Goal: Transaction & Acquisition: Purchase product/service

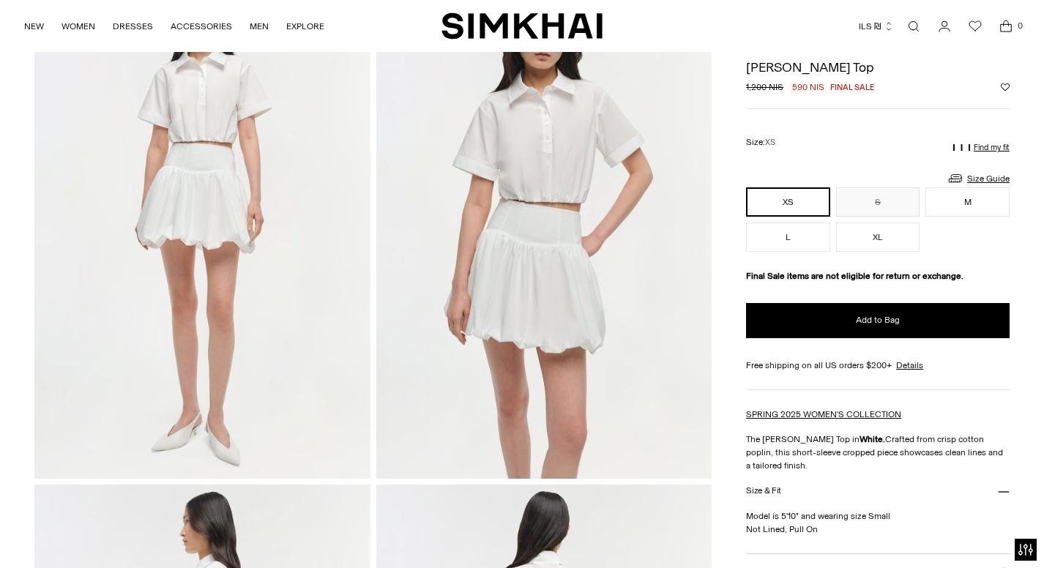
scroll to position [127, 0]
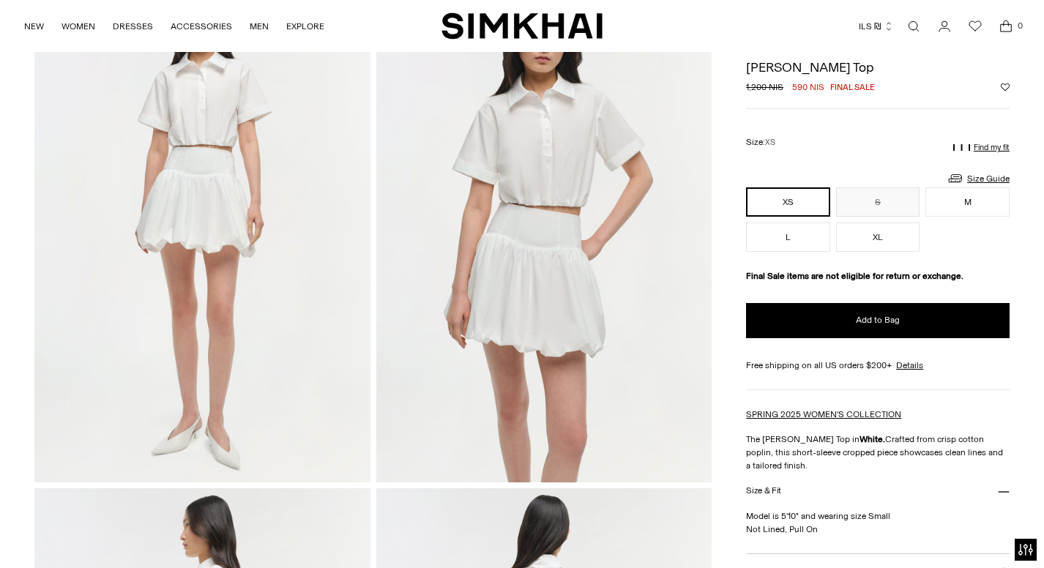
click at [549, 173] on img at bounding box center [544, 231] width 336 height 504
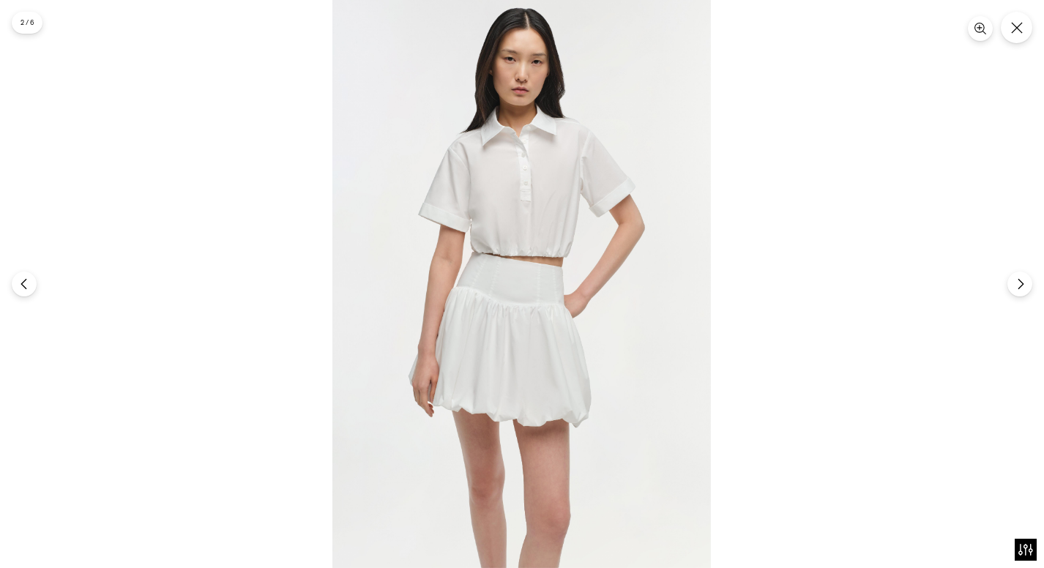
click at [556, 198] on img at bounding box center [522, 284] width 379 height 568
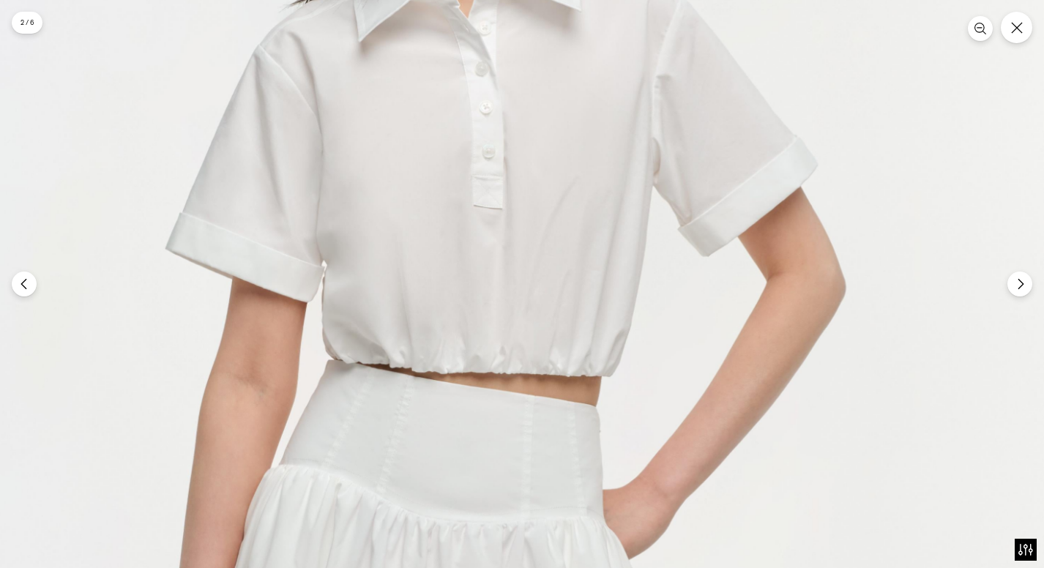
click at [556, 198] on img at bounding box center [476, 456] width 1137 height 1705
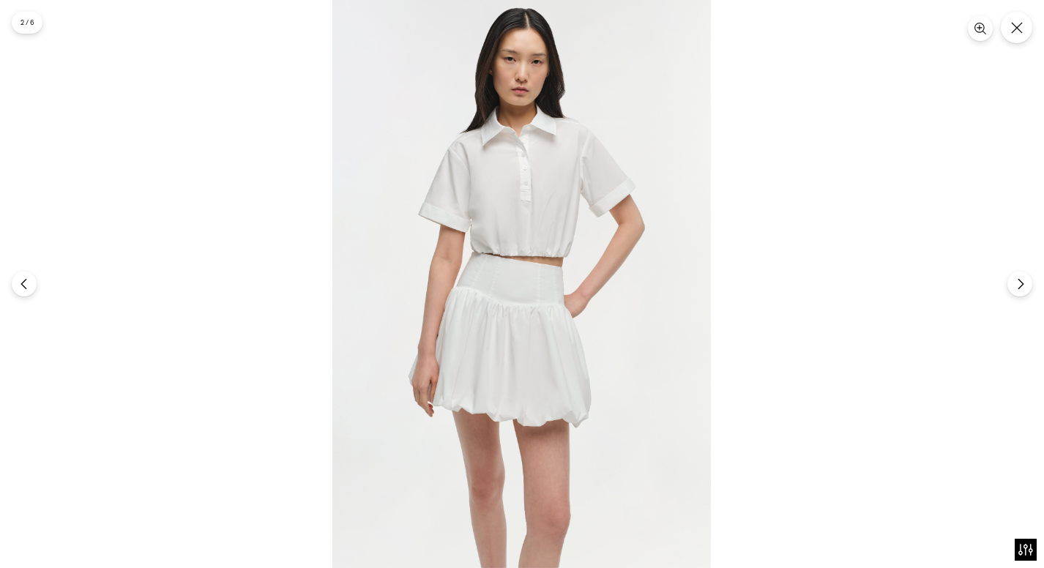
click at [556, 198] on img at bounding box center [522, 284] width 379 height 568
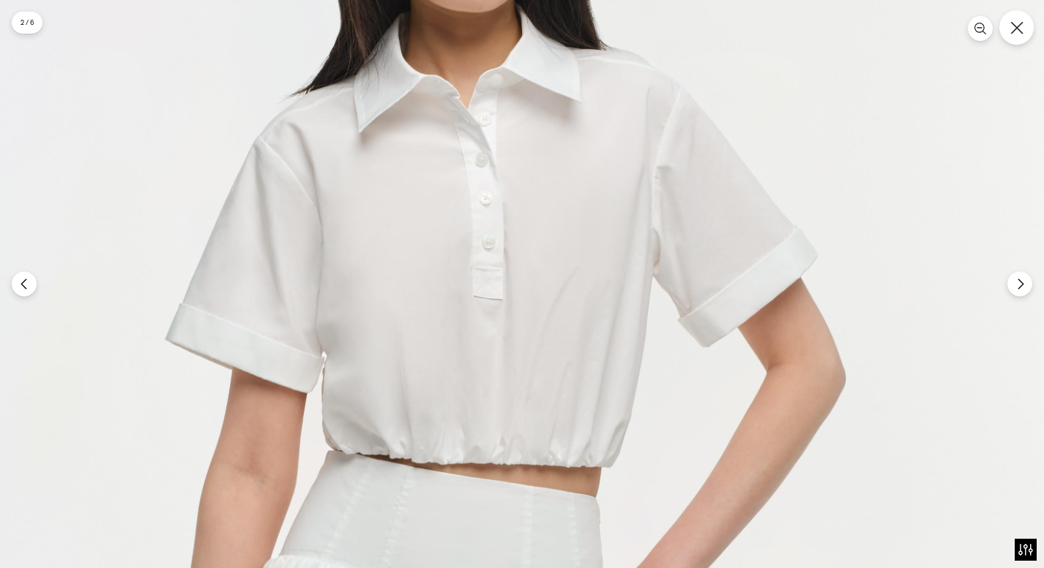
click at [1010, 24] on button "Close" at bounding box center [1017, 27] width 34 height 34
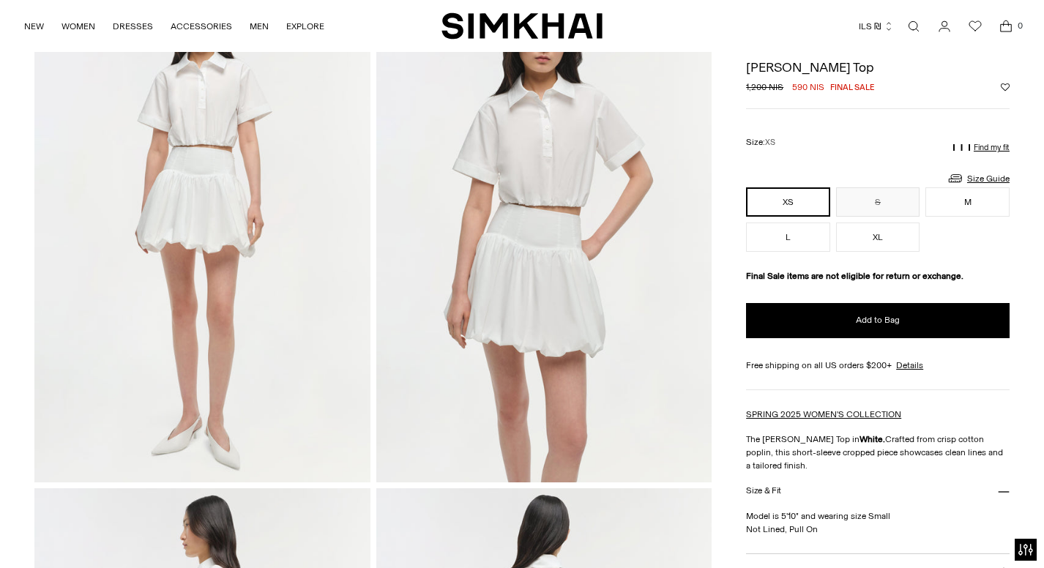
click at [789, 204] on button "XS" at bounding box center [788, 202] width 84 height 29
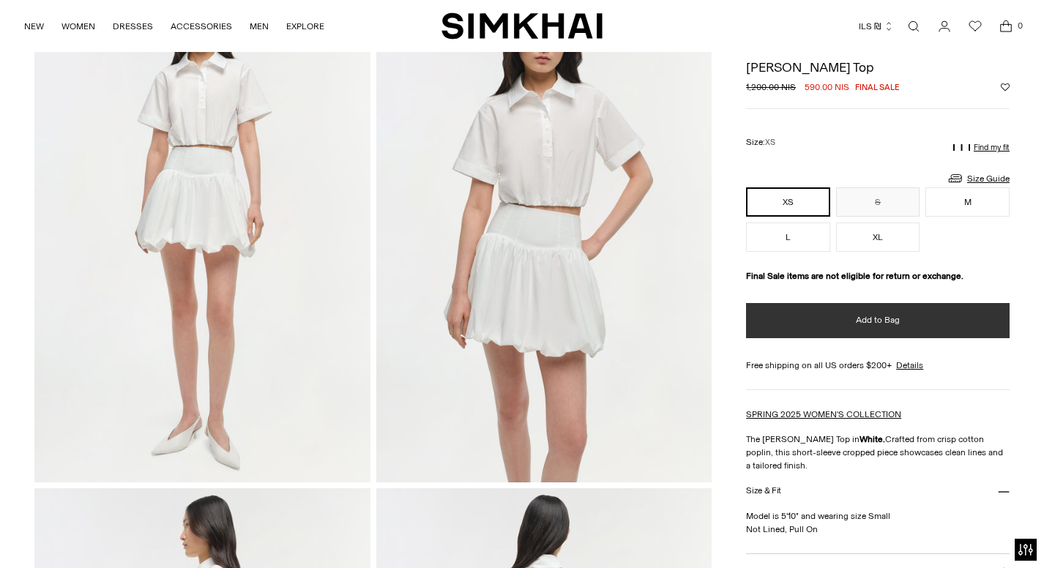
click at [796, 312] on button "Add to Bag" at bounding box center [878, 320] width 264 height 35
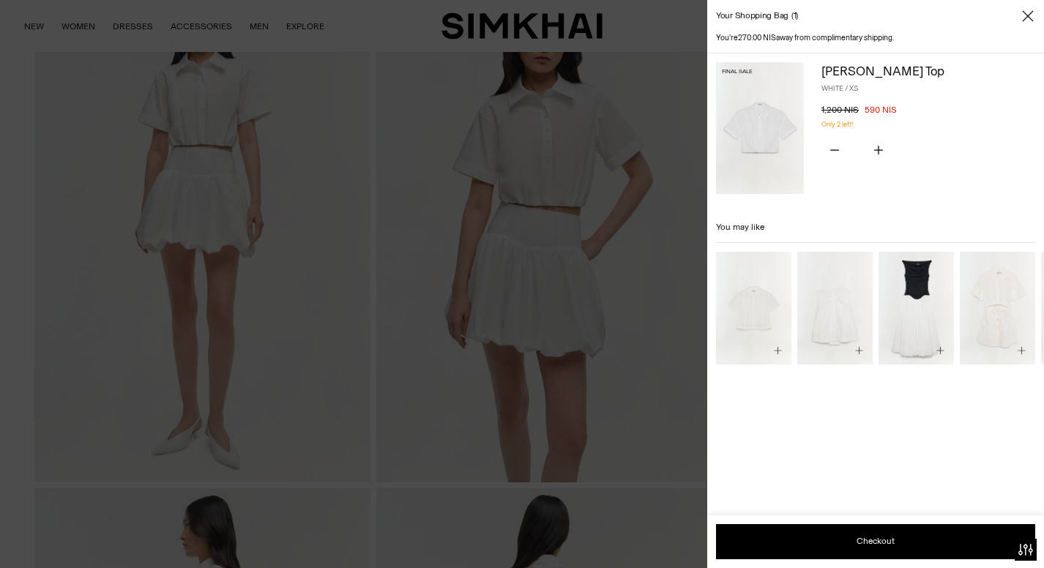
click at [684, 234] on div at bounding box center [522, 284] width 1044 height 568
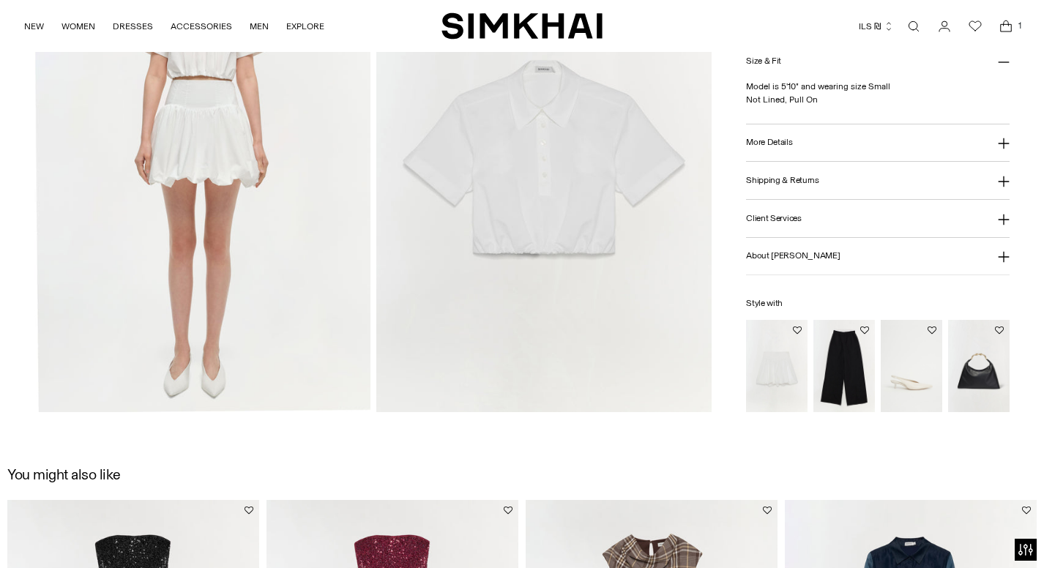
scroll to position [1127, 0]
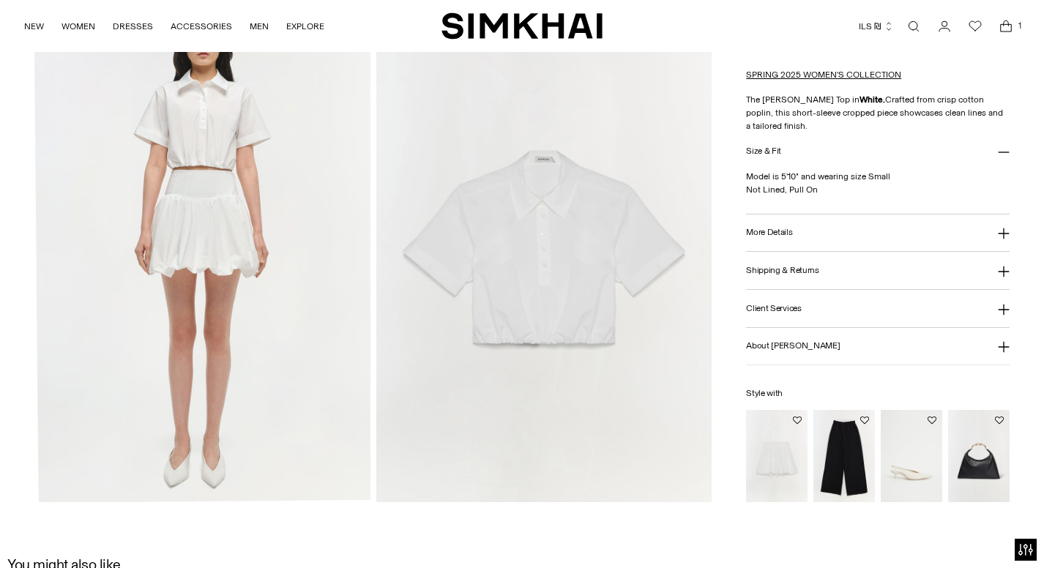
click at [0, 0] on img "Pippa Cotton Mini Skirt" at bounding box center [0, 0] width 0 height 0
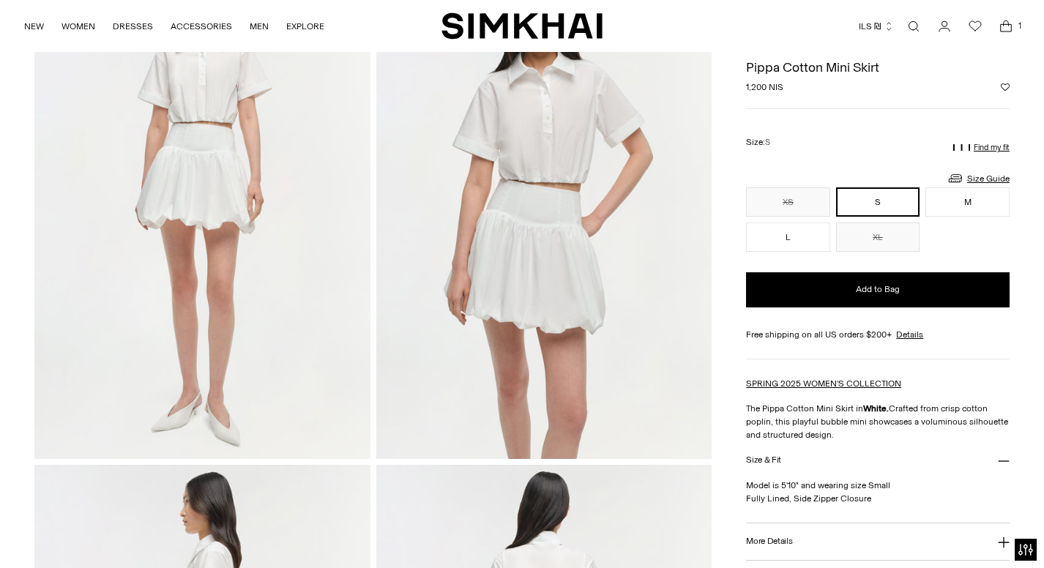
scroll to position [138, 0]
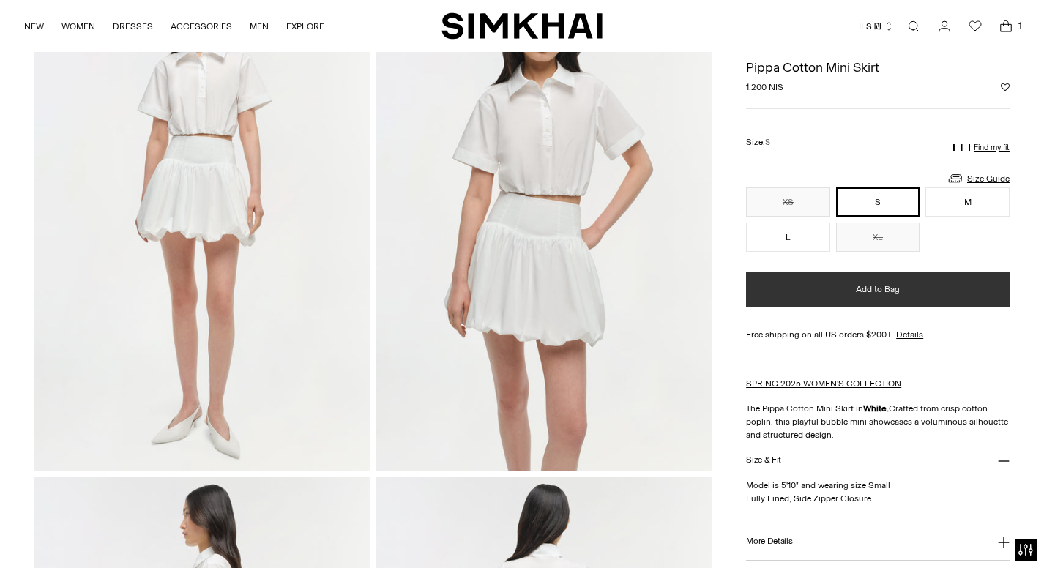
click at [796, 281] on button "Add to Bag" at bounding box center [878, 289] width 264 height 35
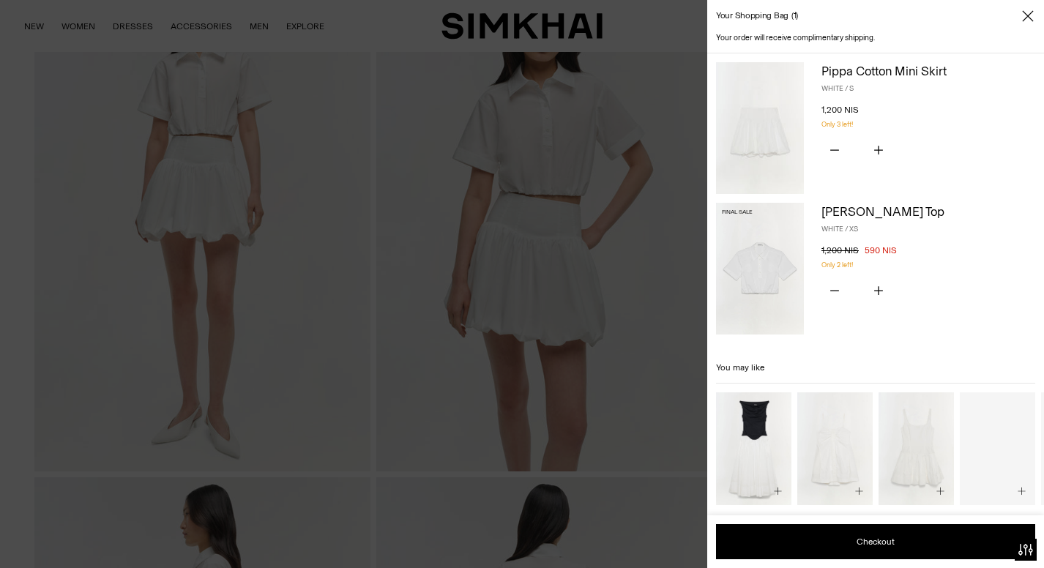
click at [1021, 10] on span "Close" at bounding box center [1028, 16] width 15 height 15
